Goal: Communication & Community: Answer question/provide support

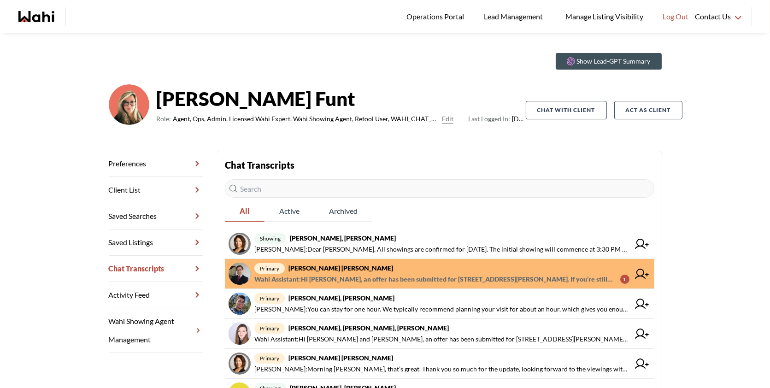
scroll to position [24, 0]
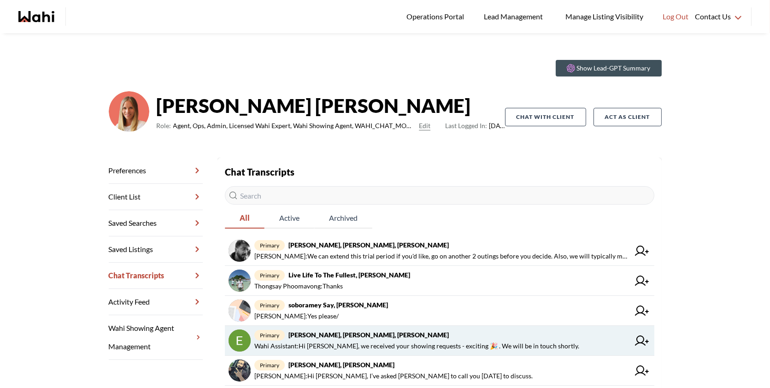
scroll to position [14, 0]
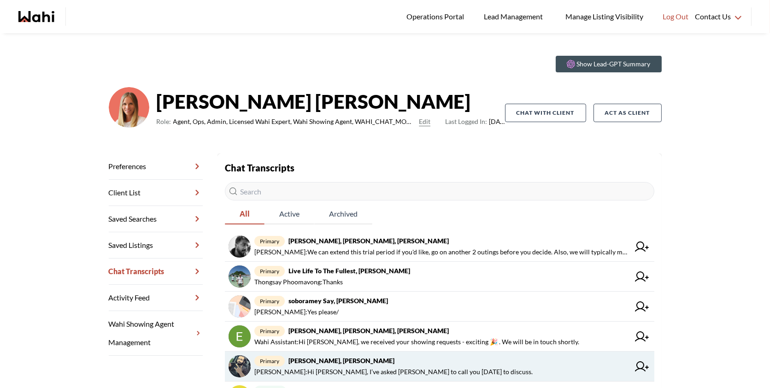
click at [382, 359] on span "primary Saeid Kanani, Michelle" at bounding box center [441, 360] width 375 height 11
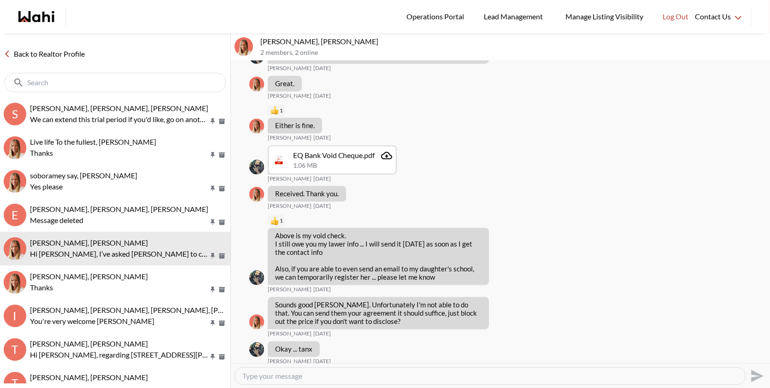
scroll to position [4029, 0]
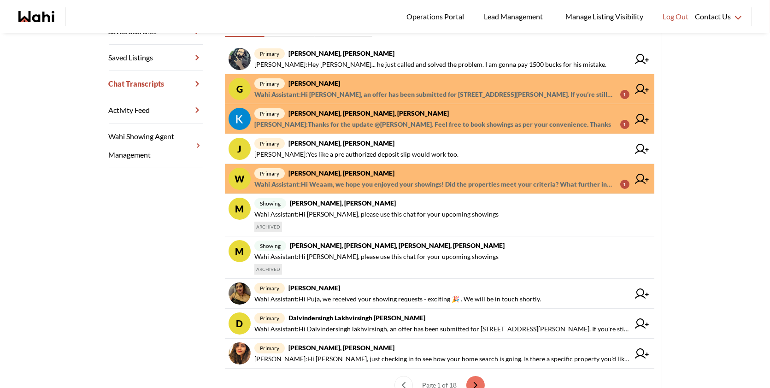
scroll to position [211, 0]
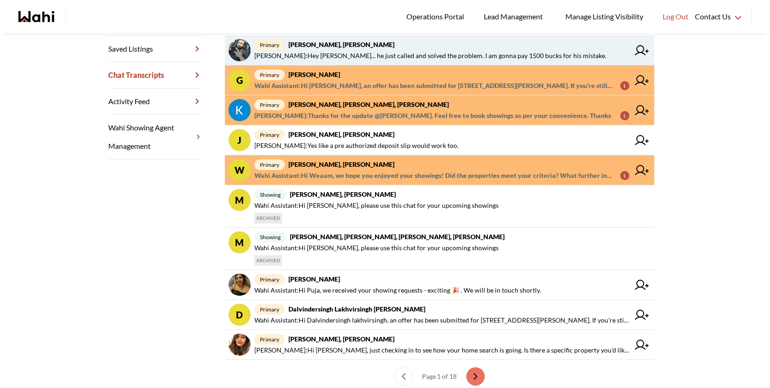
click at [398, 38] on link "primary [PERSON_NAME], [PERSON_NAME] : Hey [PERSON_NAME]... he just called and …" at bounding box center [440, 50] width 430 height 30
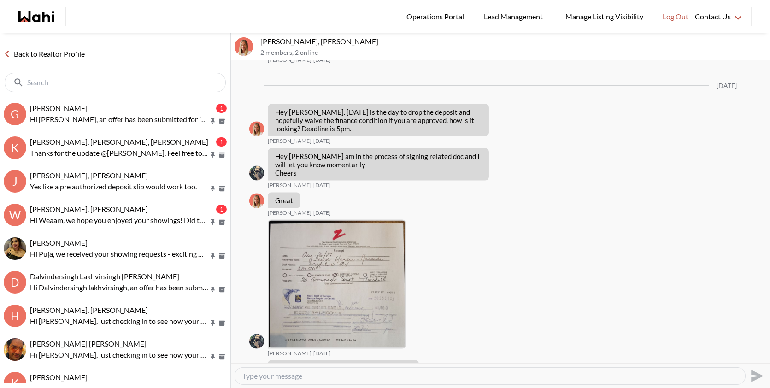
scroll to position [2971, 0]
